Goal: Navigation & Orientation: Go to known website

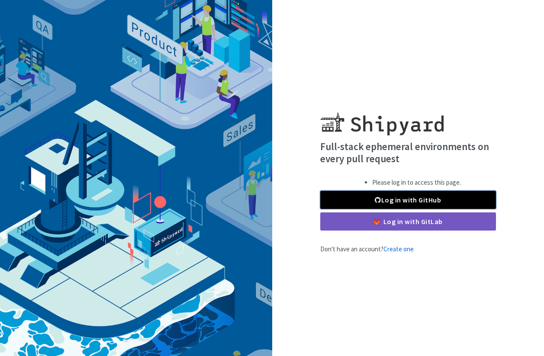
click at [405, 200] on link "Log in with GitHub" at bounding box center [408, 200] width 176 height 18
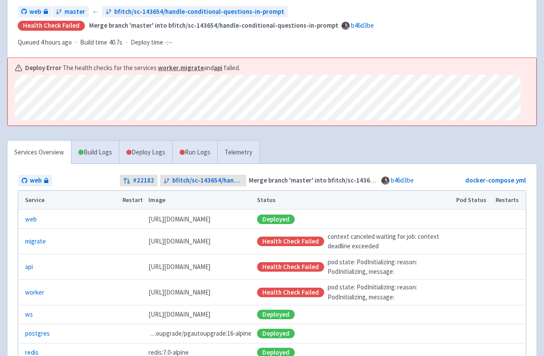
scroll to position [107, 0]
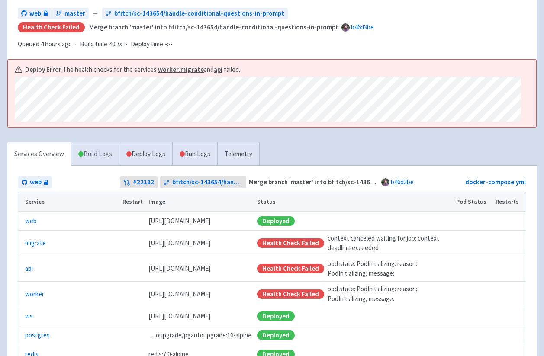
click at [94, 155] on link "Build Logs" at bounding box center [95, 154] width 48 height 24
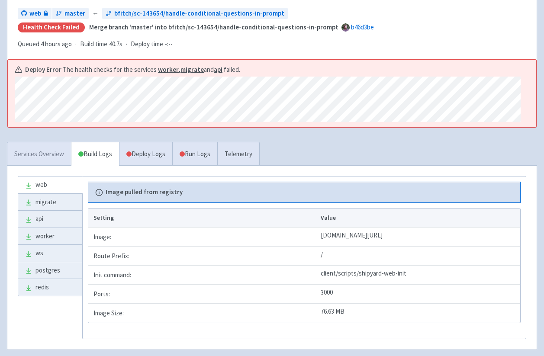
click at [46, 155] on link "Services Overview" at bounding box center [39, 154] width 64 height 24
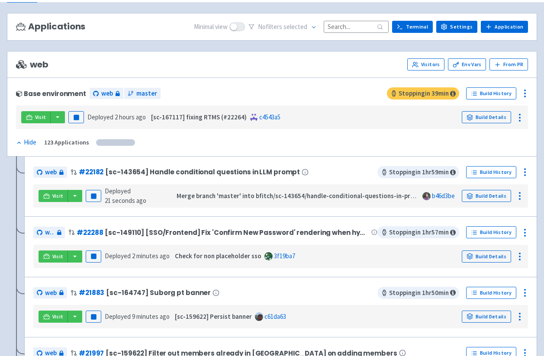
scroll to position [55, 0]
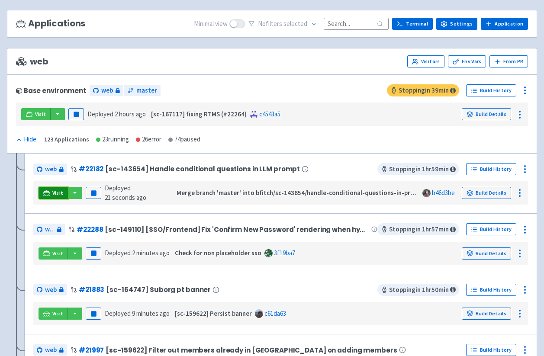
click at [50, 195] on link "Visit" at bounding box center [53, 193] width 29 height 12
